Goal: Entertainment & Leisure: Browse casually

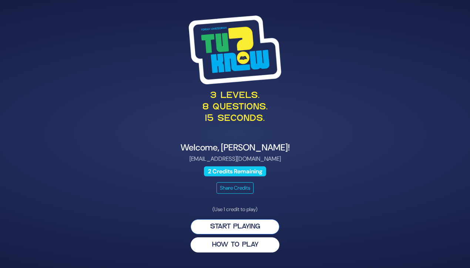
click at [257, 225] on button "Start Playing" at bounding box center [235, 226] width 89 height 15
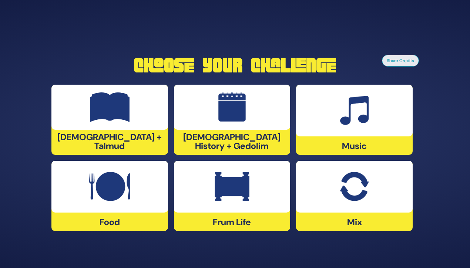
click at [205, 187] on div at bounding box center [232, 187] width 117 height 52
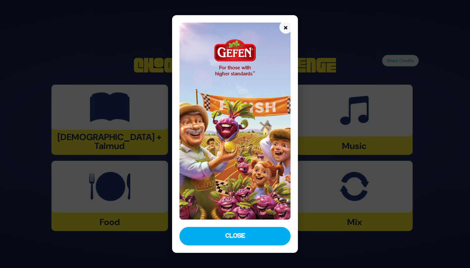
click at [244, 107] on img at bounding box center [234, 121] width 111 height 197
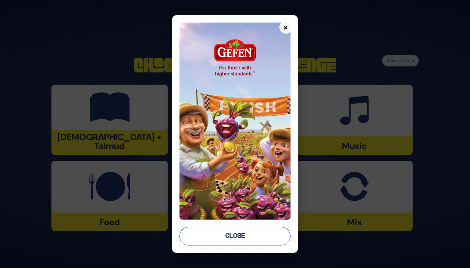
click at [228, 235] on button "Close" at bounding box center [234, 236] width 111 height 18
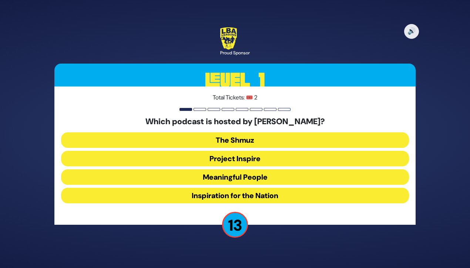
click at [282, 178] on button "Meaningful People" at bounding box center [235, 177] width 348 height 16
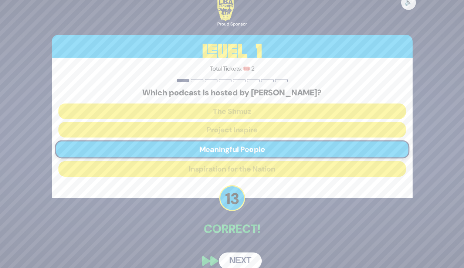
click at [243, 257] on button "Next" at bounding box center [240, 261] width 43 height 17
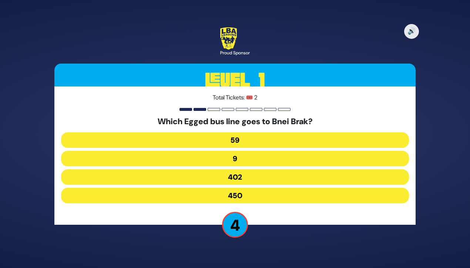
click at [286, 176] on button "402" at bounding box center [235, 177] width 348 height 16
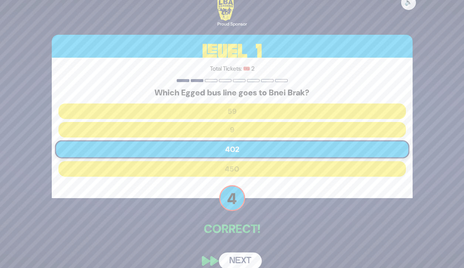
click at [252, 260] on button "Next" at bounding box center [240, 261] width 43 height 17
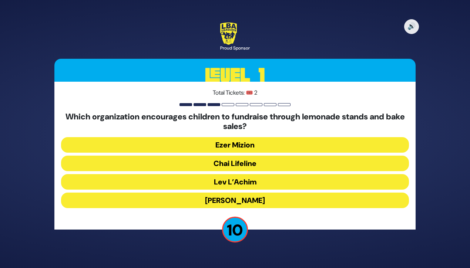
click at [282, 144] on button "Ezer Mizion" at bounding box center [235, 145] width 348 height 16
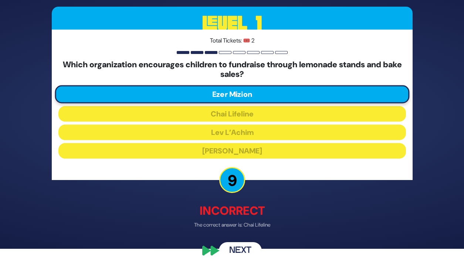
scroll to position [19, 0]
click at [236, 247] on button "Next" at bounding box center [240, 250] width 43 height 17
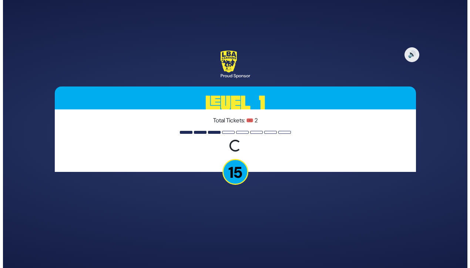
scroll to position [0, 0]
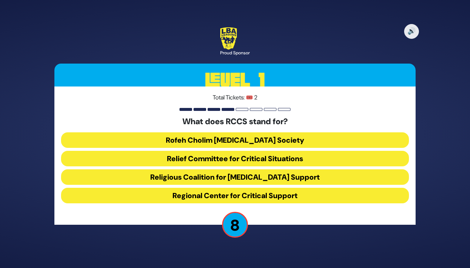
click at [303, 139] on button "Rofeh Cholim [MEDICAL_DATA] Society" at bounding box center [235, 140] width 348 height 16
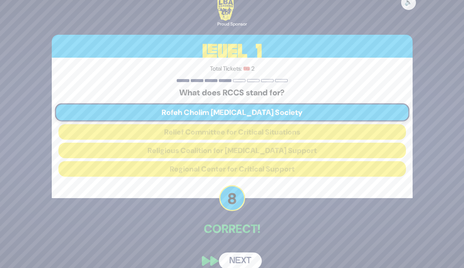
click at [244, 259] on button "Next" at bounding box center [240, 261] width 43 height 17
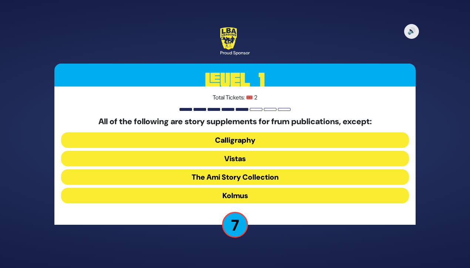
click at [257, 195] on button "Kolmus" at bounding box center [235, 196] width 348 height 16
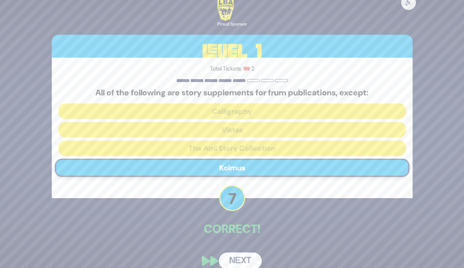
click at [237, 257] on button "Next" at bounding box center [240, 261] width 43 height 17
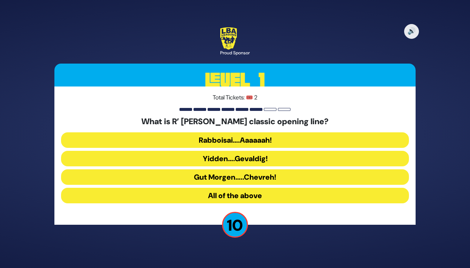
click at [287, 139] on button "Rabboisai….Aaaaaah!" at bounding box center [235, 140] width 348 height 16
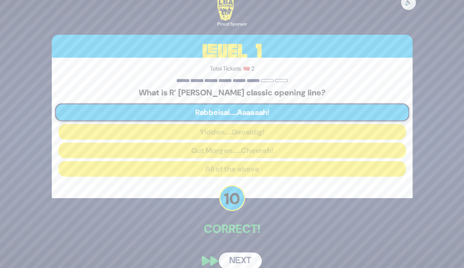
click at [243, 259] on button "Next" at bounding box center [240, 261] width 43 height 17
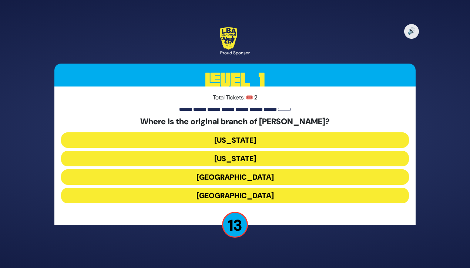
click at [283, 179] on button "[GEOGRAPHIC_DATA]" at bounding box center [235, 177] width 348 height 16
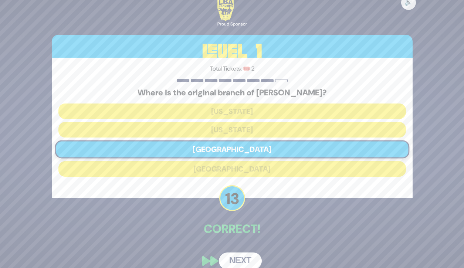
click at [246, 260] on button "Next" at bounding box center [240, 261] width 43 height 17
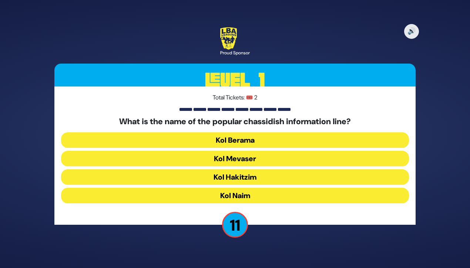
click at [284, 159] on button "Kol Mevaser" at bounding box center [235, 159] width 348 height 16
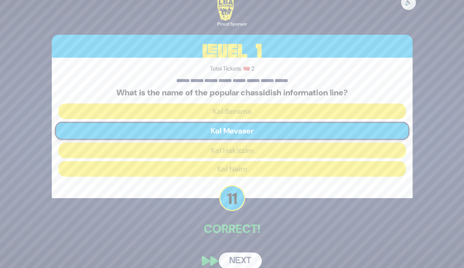
click at [239, 258] on button "Next" at bounding box center [240, 261] width 43 height 17
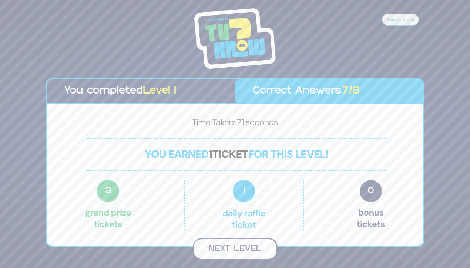
click at [229, 246] on button "Next Level" at bounding box center [235, 249] width 85 height 22
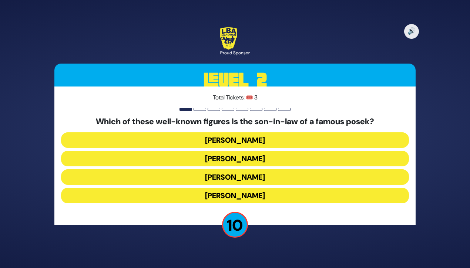
click at [279, 196] on button "[PERSON_NAME]" at bounding box center [235, 196] width 348 height 16
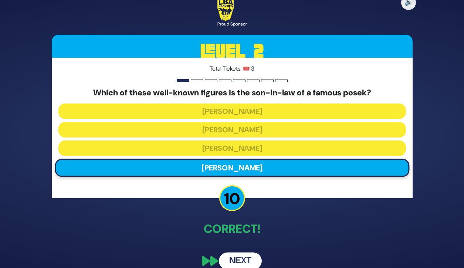
click at [239, 262] on button "Next" at bounding box center [240, 261] width 43 height 17
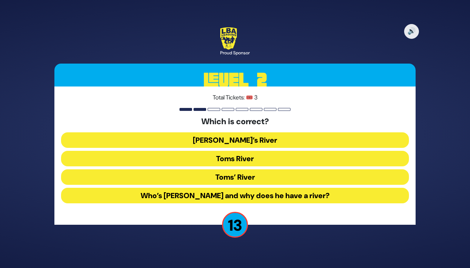
click at [286, 161] on button "Toms River" at bounding box center [235, 159] width 348 height 16
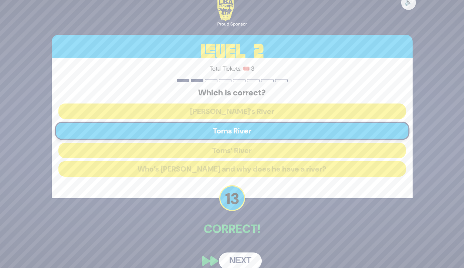
click at [246, 260] on button "Next" at bounding box center [240, 261] width 43 height 17
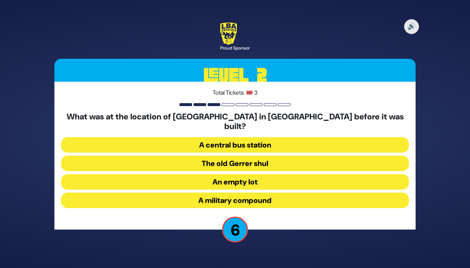
click at [286, 196] on button "A military compound" at bounding box center [235, 201] width 348 height 16
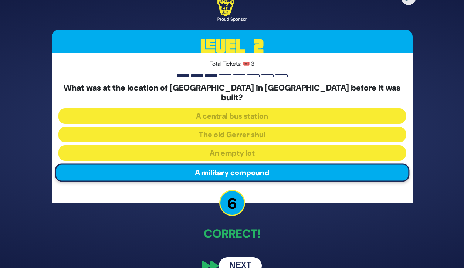
click at [245, 257] on button "Next" at bounding box center [240, 265] width 43 height 17
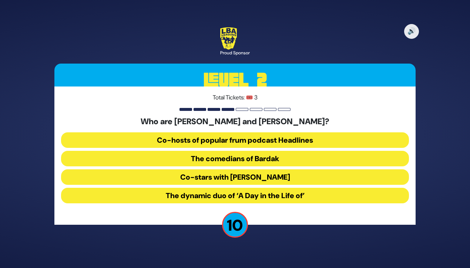
click at [307, 158] on button "The comedians of Bardak" at bounding box center [235, 159] width 348 height 16
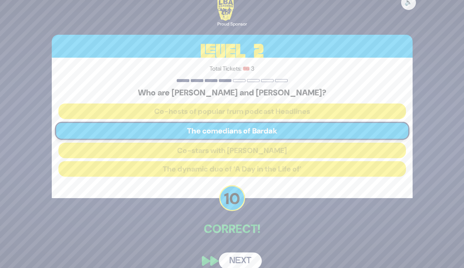
click at [240, 261] on button "Next" at bounding box center [240, 261] width 43 height 17
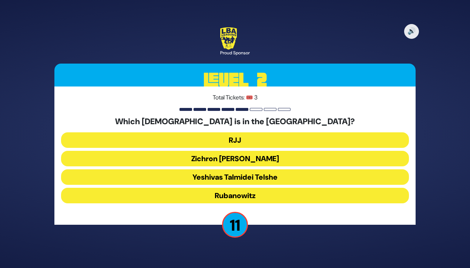
click at [290, 143] on button "RJJ" at bounding box center [235, 140] width 348 height 16
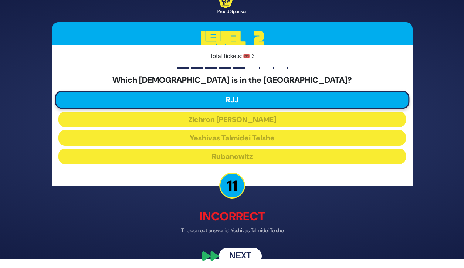
scroll to position [11, 0]
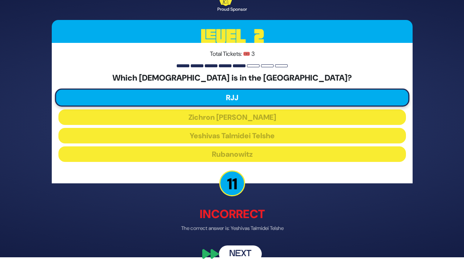
click at [249, 252] on button "Next" at bounding box center [240, 254] width 43 height 17
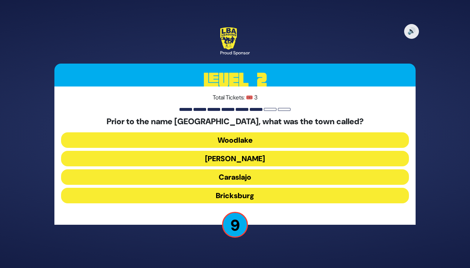
click at [290, 161] on button "[PERSON_NAME]" at bounding box center [235, 159] width 348 height 16
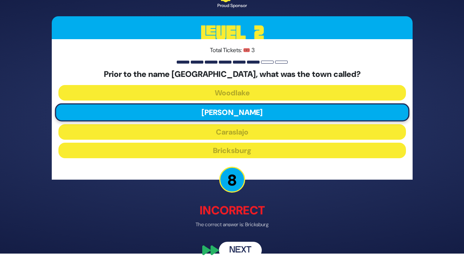
scroll to position [17, 0]
click at [240, 244] on button "Next" at bounding box center [240, 250] width 43 height 17
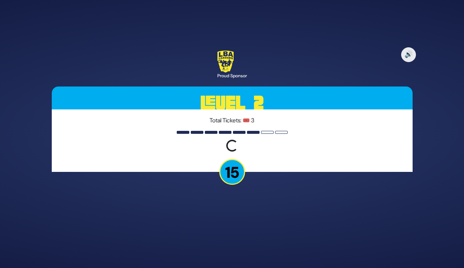
scroll to position [0, 0]
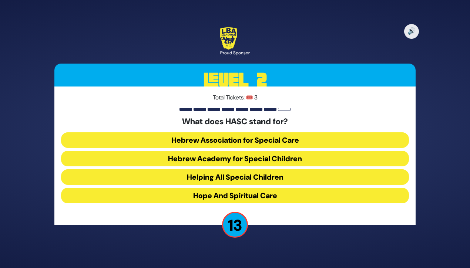
click at [289, 159] on button "Hebrew Academy for Special Children" at bounding box center [235, 159] width 348 height 16
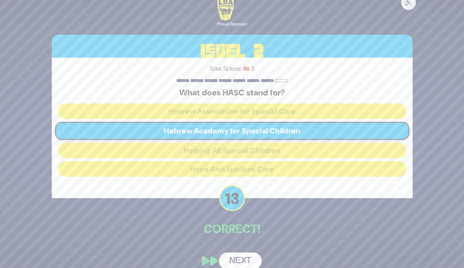
click at [245, 256] on button "Next" at bounding box center [240, 261] width 43 height 17
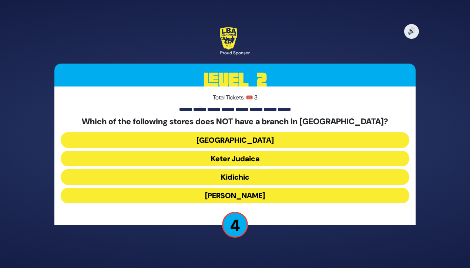
click at [273, 157] on button "Keter Judaica" at bounding box center [235, 159] width 348 height 16
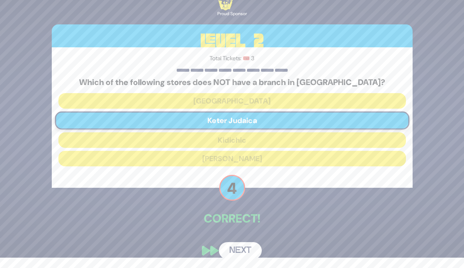
scroll to position [10, 0]
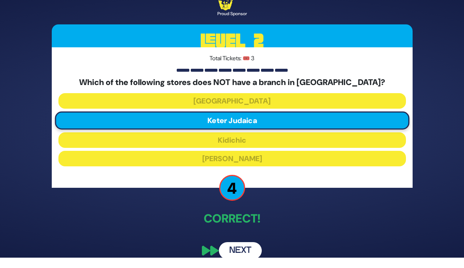
click at [239, 247] on button "Next" at bounding box center [240, 250] width 43 height 17
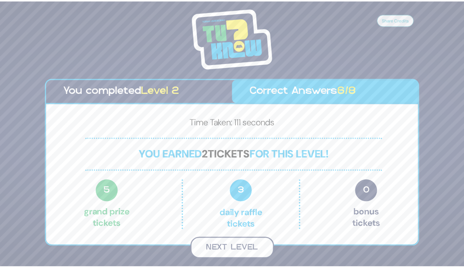
scroll to position [0, 0]
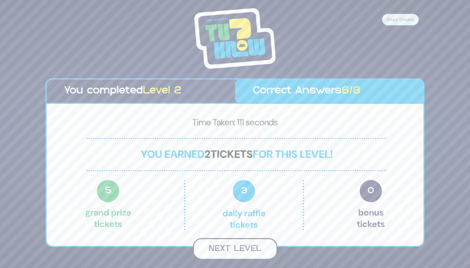
click at [250, 250] on button "Next Level" at bounding box center [235, 249] width 85 height 22
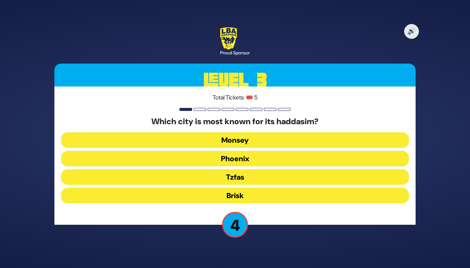
click at [287, 175] on button "Tzfas" at bounding box center [235, 177] width 348 height 16
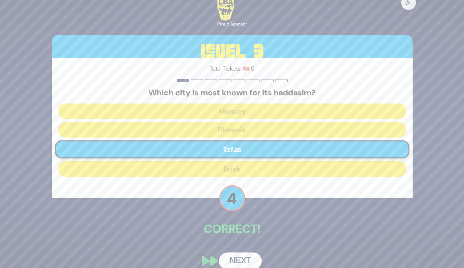
click at [251, 259] on button "Next" at bounding box center [240, 261] width 43 height 17
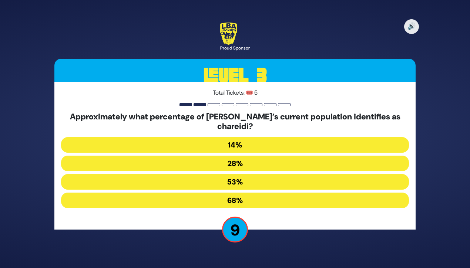
click at [288, 160] on button "28%" at bounding box center [235, 164] width 348 height 16
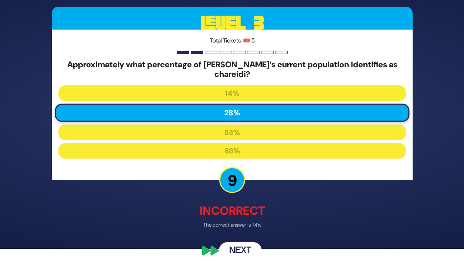
scroll to position [19, 0]
click at [240, 250] on button "Next" at bounding box center [240, 250] width 43 height 17
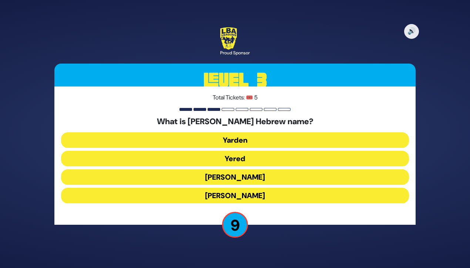
click at [296, 176] on button "[PERSON_NAME]" at bounding box center [235, 177] width 348 height 16
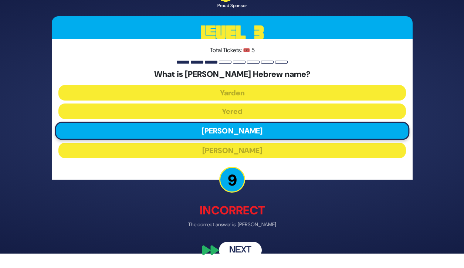
scroll to position [17, 0]
click at [241, 245] on button "Next" at bounding box center [240, 250] width 43 height 17
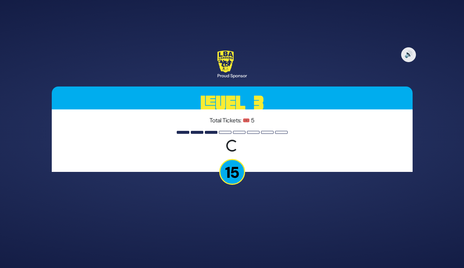
scroll to position [0, 0]
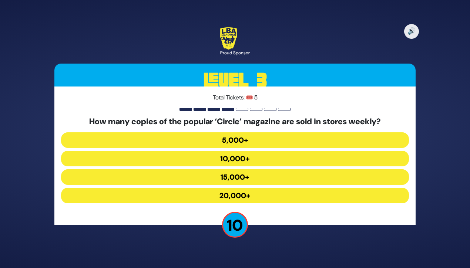
click at [285, 154] on button "10,000+" at bounding box center [235, 159] width 348 height 16
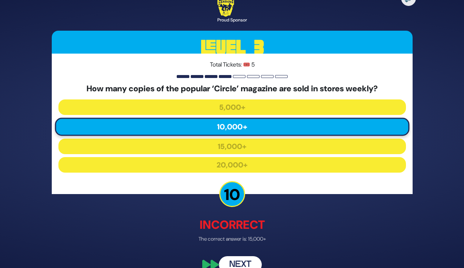
click at [247, 257] on button "Next" at bounding box center [240, 265] width 43 height 17
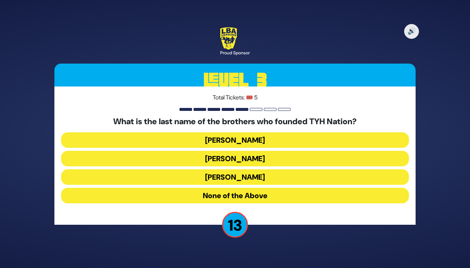
click at [292, 142] on button "[PERSON_NAME]" at bounding box center [235, 140] width 348 height 16
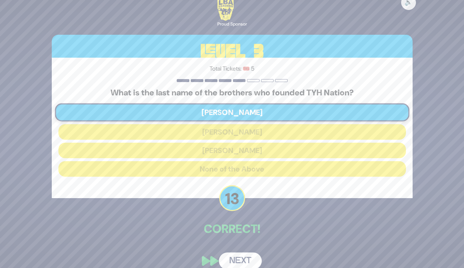
click at [247, 259] on button "Next" at bounding box center [240, 261] width 43 height 17
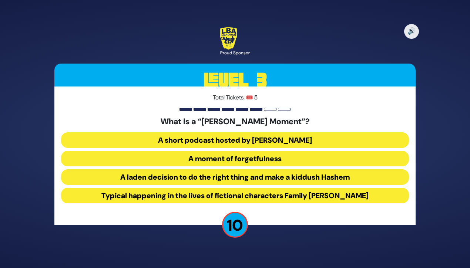
click at [294, 138] on button "A short podcast hosted by [PERSON_NAME]" at bounding box center [235, 140] width 348 height 16
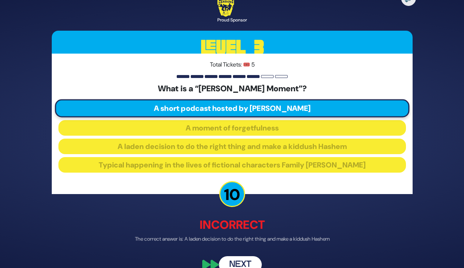
click at [242, 262] on button "Next" at bounding box center [240, 265] width 43 height 17
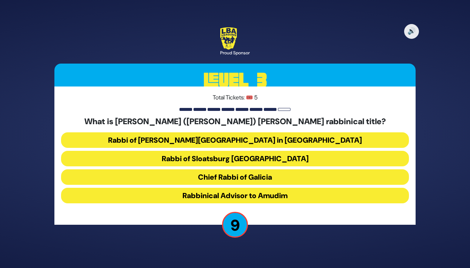
click at [272, 176] on button "Chief Rabbi of Galicia" at bounding box center [235, 177] width 348 height 16
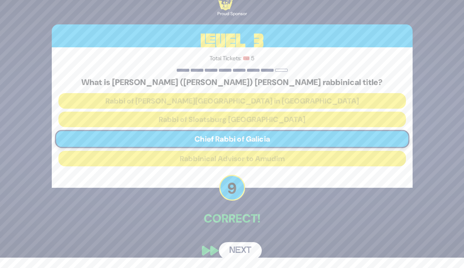
scroll to position [10, 0]
click at [242, 246] on button "Next" at bounding box center [240, 250] width 43 height 17
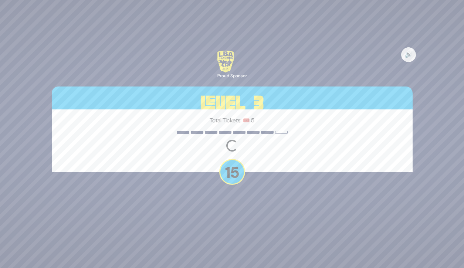
scroll to position [0, 0]
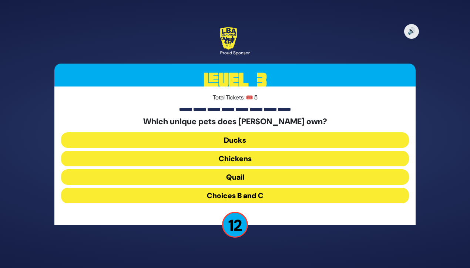
click at [287, 195] on button "Choices B and C" at bounding box center [235, 196] width 348 height 16
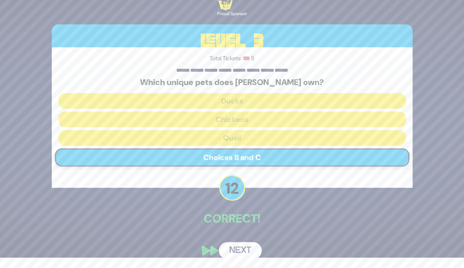
scroll to position [10, 0]
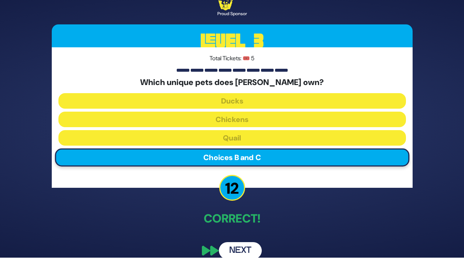
click at [233, 254] on button "Next" at bounding box center [240, 250] width 43 height 17
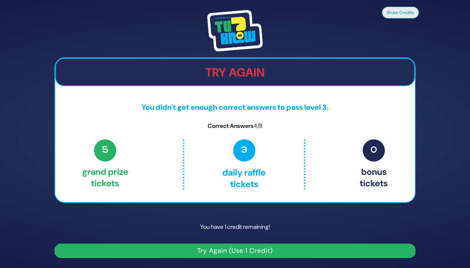
scroll to position [0, 0]
click at [270, 252] on button "Try Again (Use 1 Credit)" at bounding box center [234, 251] width 361 height 14
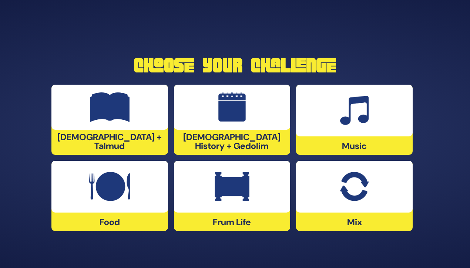
click at [319, 189] on div at bounding box center [354, 187] width 117 height 52
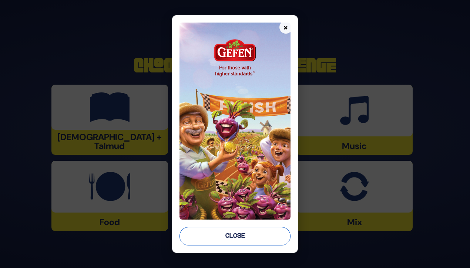
click at [233, 235] on button "Close" at bounding box center [234, 236] width 111 height 18
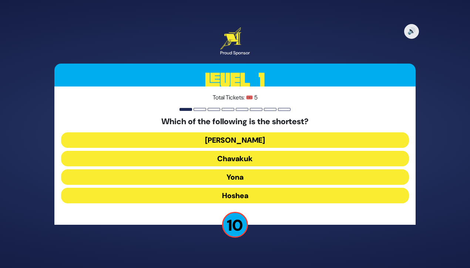
click at [273, 139] on button "Ovadia" at bounding box center [235, 140] width 348 height 16
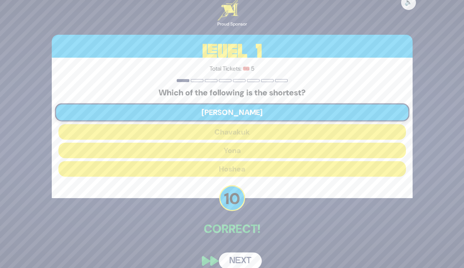
click at [240, 256] on button "Next" at bounding box center [240, 261] width 43 height 17
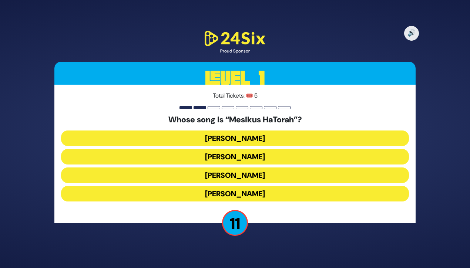
click at [289, 192] on button "Avraham Fried" at bounding box center [235, 194] width 348 height 16
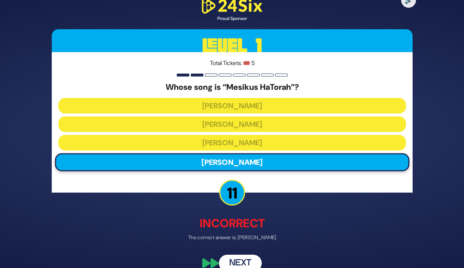
click at [246, 258] on button "Next" at bounding box center [240, 263] width 43 height 17
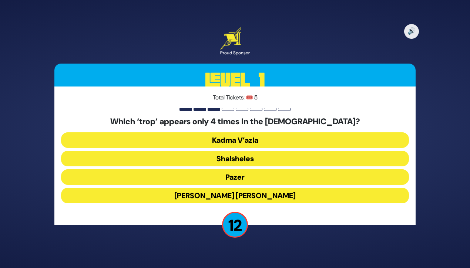
click at [280, 160] on button "Shalsheles" at bounding box center [235, 159] width 348 height 16
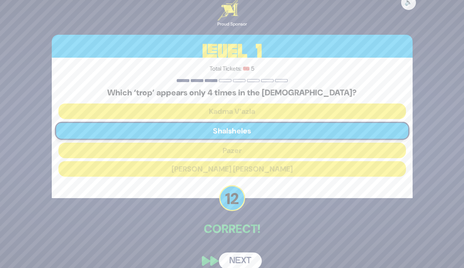
click at [240, 262] on button "Next" at bounding box center [240, 261] width 43 height 17
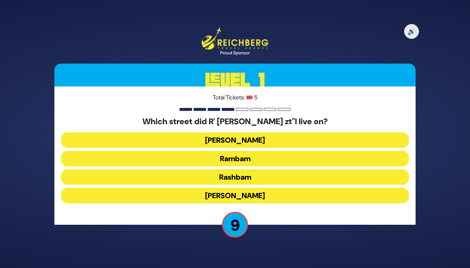
click at [272, 176] on button "Rashbam" at bounding box center [235, 177] width 348 height 16
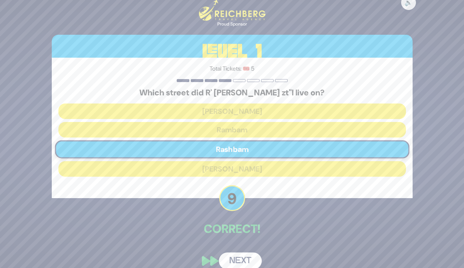
click at [244, 257] on button "Next" at bounding box center [240, 261] width 43 height 17
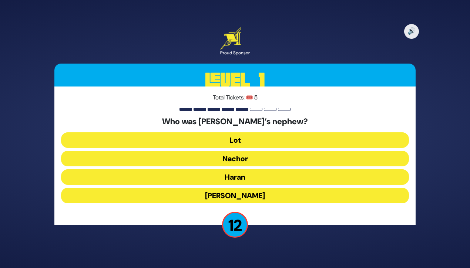
click at [288, 140] on button "Lot" at bounding box center [235, 140] width 348 height 16
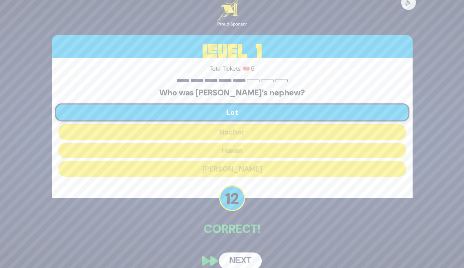
click at [242, 255] on button "Next" at bounding box center [240, 261] width 43 height 17
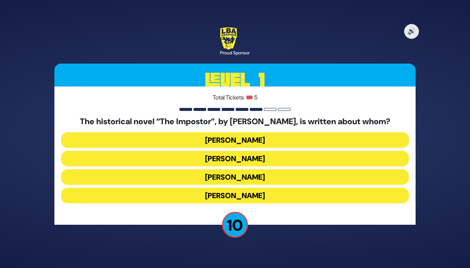
click at [275, 195] on button "Jacob Frank" at bounding box center [235, 196] width 348 height 16
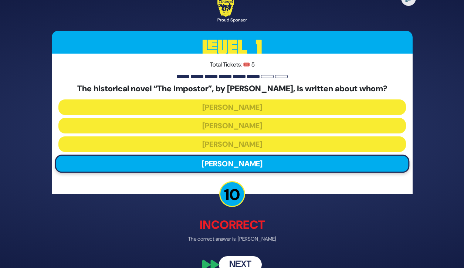
click at [243, 259] on button "Next" at bounding box center [240, 265] width 43 height 17
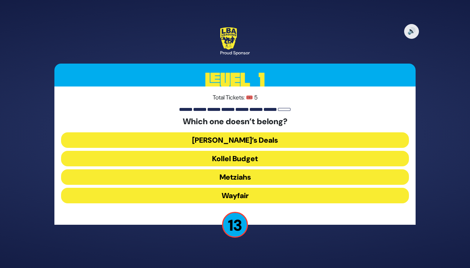
click at [276, 193] on button "Wayfair" at bounding box center [235, 196] width 348 height 16
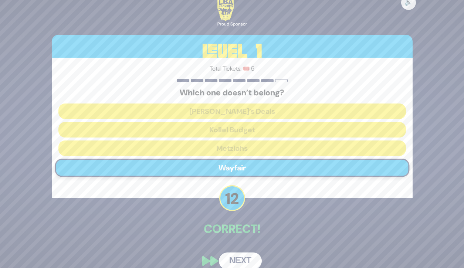
click at [252, 258] on button "Next" at bounding box center [240, 261] width 43 height 17
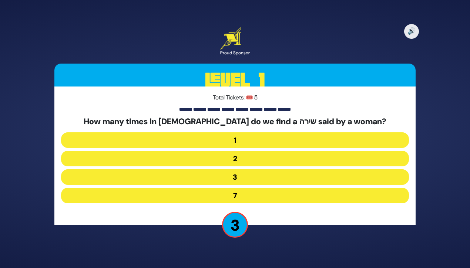
click at [284, 143] on button "1" at bounding box center [235, 140] width 348 height 16
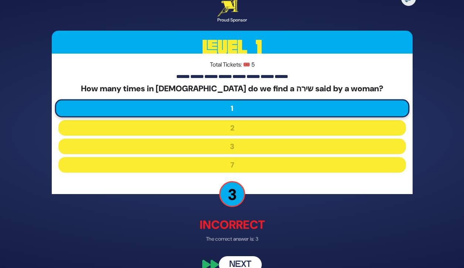
click at [241, 260] on button "Next" at bounding box center [240, 265] width 43 height 17
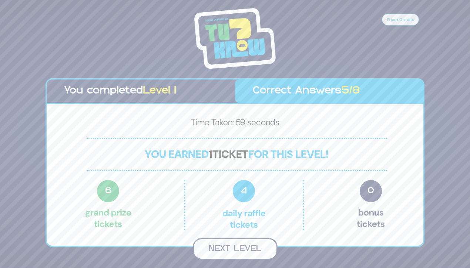
click at [250, 249] on button "Next Level" at bounding box center [235, 249] width 85 height 22
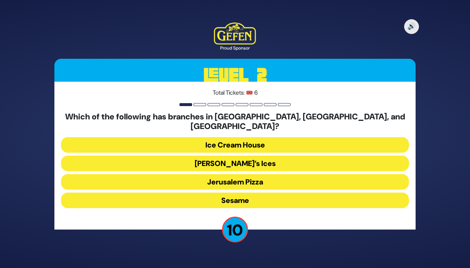
click at [273, 194] on button "Sesame" at bounding box center [235, 201] width 348 height 16
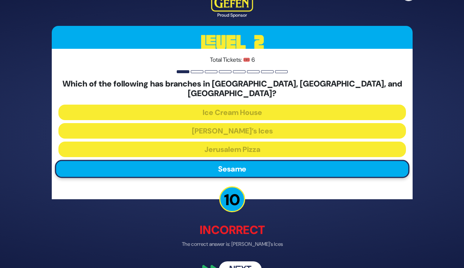
click at [249, 262] on button "Next" at bounding box center [240, 270] width 43 height 17
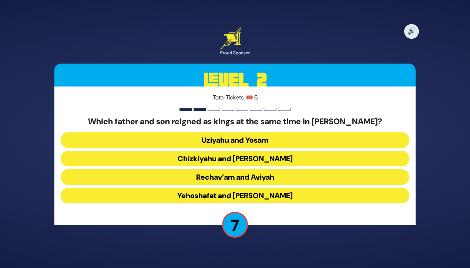
click at [276, 196] on button "Yehoshafat and Yehoram" at bounding box center [235, 196] width 348 height 16
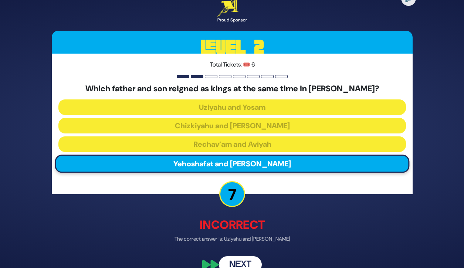
click at [245, 262] on button "Next" at bounding box center [240, 265] width 43 height 17
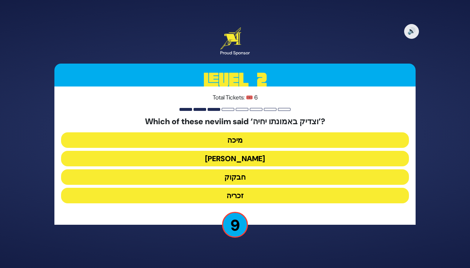
click at [272, 139] on button "מיכה" at bounding box center [235, 140] width 348 height 16
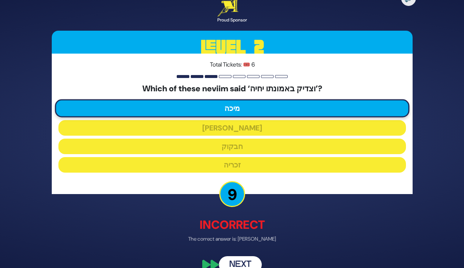
click at [242, 257] on button "Next" at bounding box center [240, 265] width 43 height 17
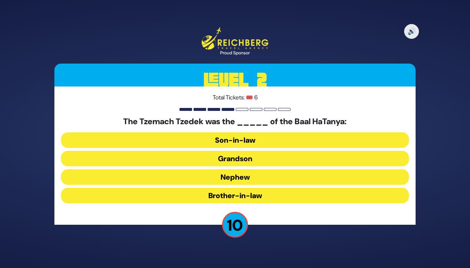
click at [262, 179] on button "Nephew" at bounding box center [235, 177] width 348 height 16
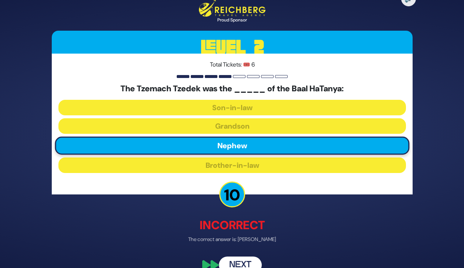
click at [243, 259] on button "Next" at bounding box center [240, 264] width 43 height 17
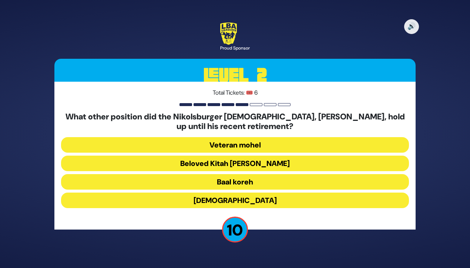
click at [281, 167] on button "Beloved Kitah Aleph Rebbi" at bounding box center [235, 164] width 348 height 16
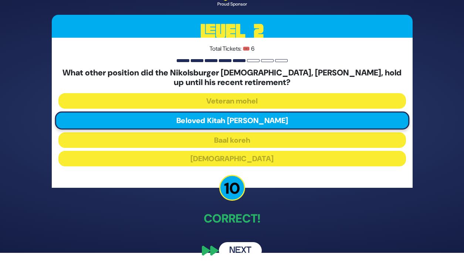
scroll to position [15, 0]
click at [244, 253] on button "Next" at bounding box center [240, 250] width 43 height 17
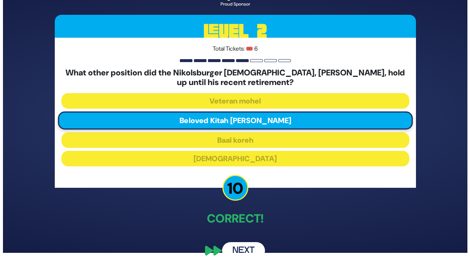
scroll to position [0, 0]
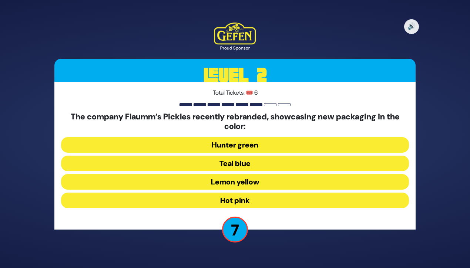
click at [273, 200] on button "Hot pink" at bounding box center [235, 201] width 348 height 16
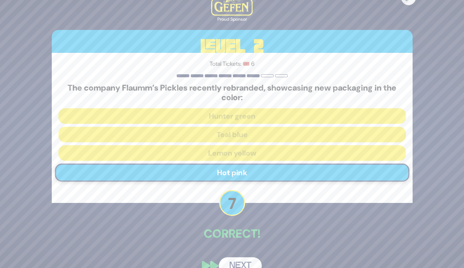
click at [243, 264] on button "Next" at bounding box center [240, 265] width 43 height 17
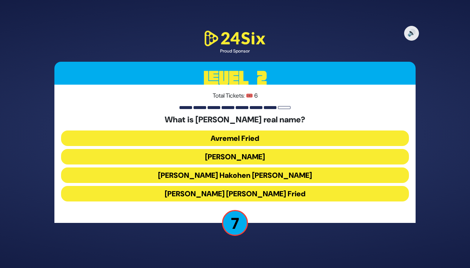
click at [312, 174] on button "Avraham Shabsi Hakohen Friedman" at bounding box center [235, 176] width 348 height 16
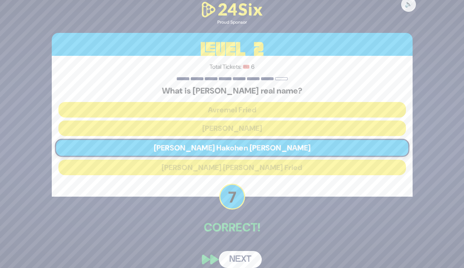
click at [246, 257] on button "Next" at bounding box center [240, 259] width 43 height 17
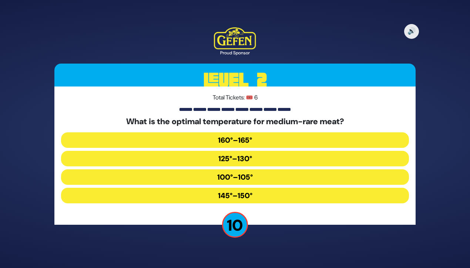
click at [285, 143] on button "160°–165°" at bounding box center [235, 140] width 348 height 16
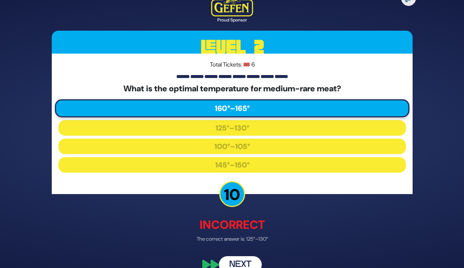
click at [242, 260] on button "Next" at bounding box center [240, 265] width 43 height 17
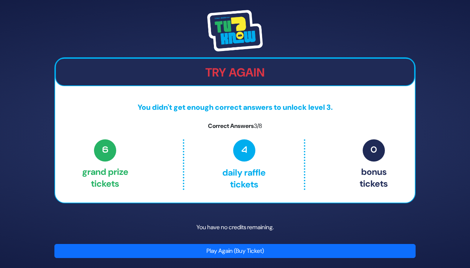
click at [257, 250] on button "Play Again (Buy Ticket)" at bounding box center [234, 251] width 361 height 14
